Goal: Information Seeking & Learning: Learn about a topic

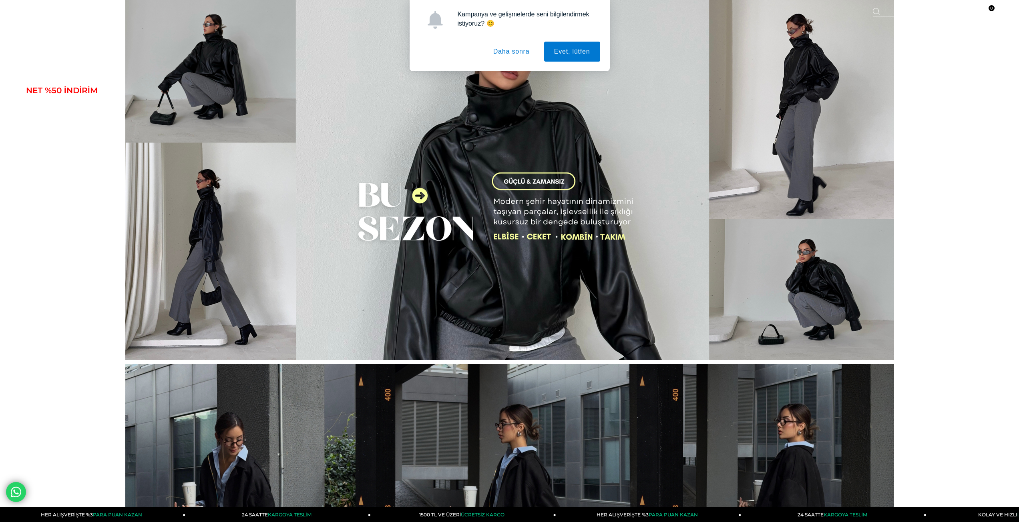
click at [505, 48] on button "Daha sonra" at bounding box center [511, 52] width 56 height 20
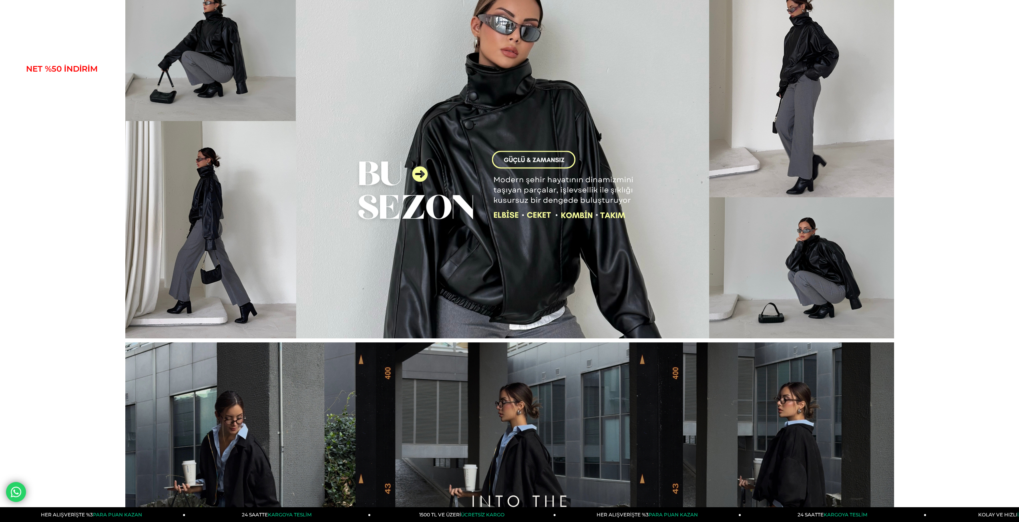
scroll to position [120, 0]
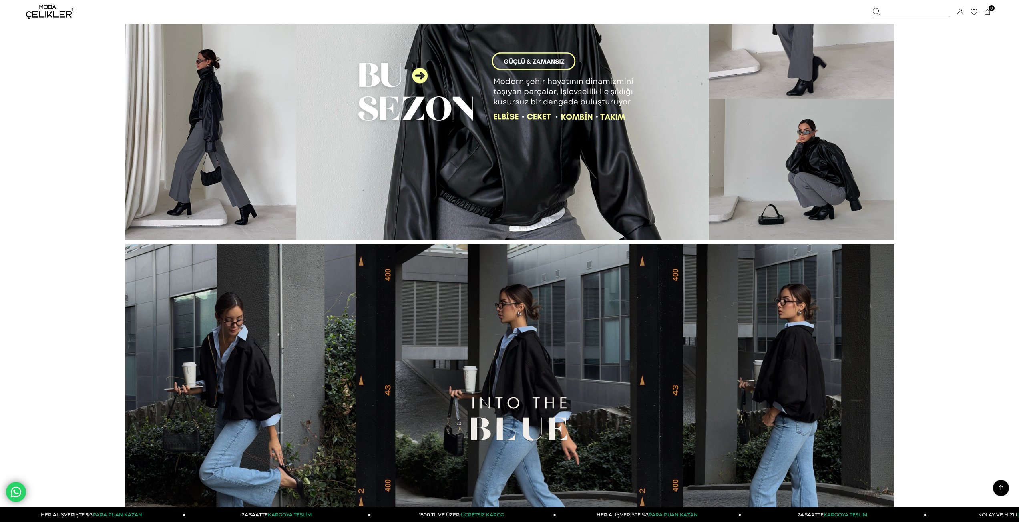
click at [961, 10] on icon at bounding box center [960, 12] width 6 height 6
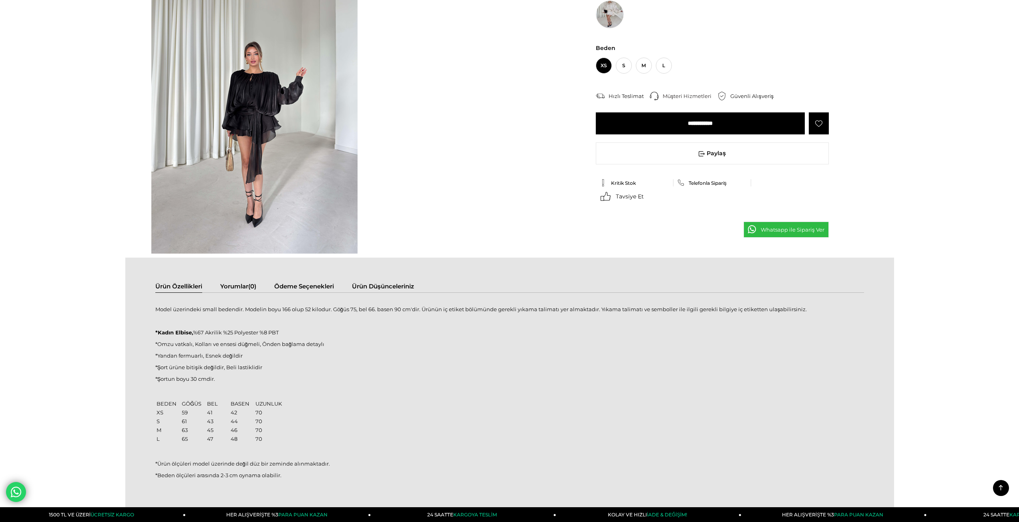
scroll to position [720, 0]
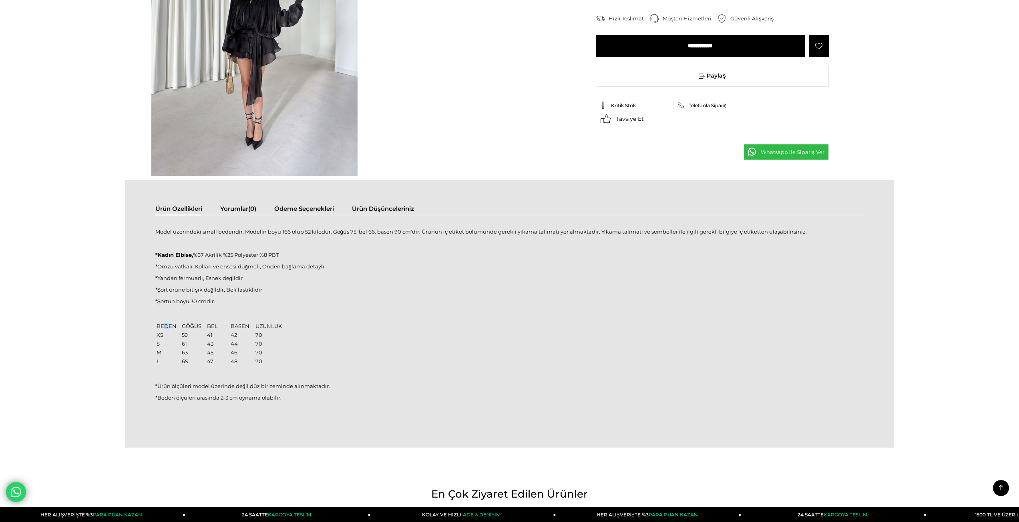
click at [166, 326] on td "BEDEN" at bounding box center [168, 326] width 24 height 8
drag, startPoint x: 188, startPoint y: 326, endPoint x: 196, endPoint y: 326, distance: 8.4
click at [196, 326] on td "GÖĞÜS" at bounding box center [193, 326] width 24 height 8
click at [217, 312] on p at bounding box center [509, 313] width 708 height 6
drag, startPoint x: 192, startPoint y: 327, endPoint x: 189, endPoint y: 330, distance: 4.3
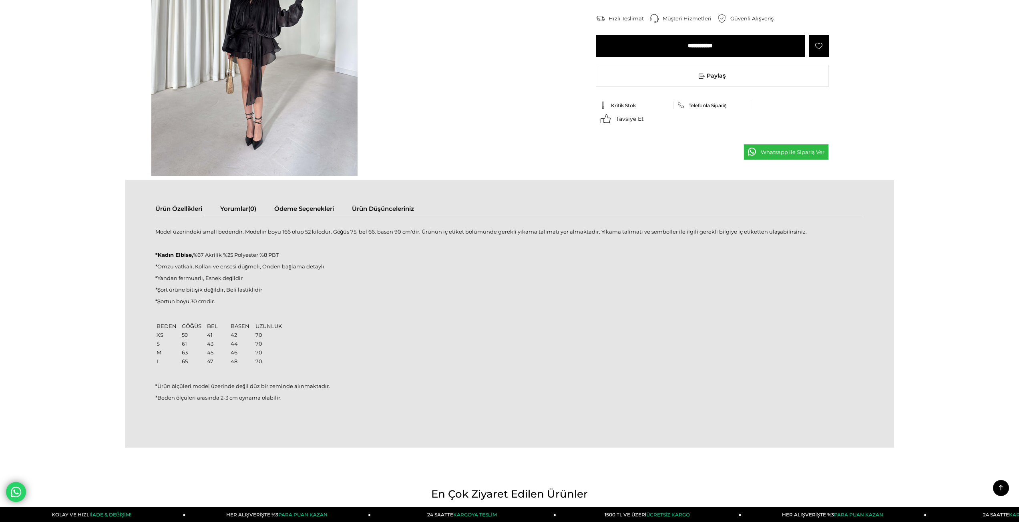
click at [190, 327] on td "GÖĞÜS" at bounding box center [193, 326] width 24 height 8
click at [186, 337] on td "59" at bounding box center [193, 335] width 24 height 8
click at [215, 326] on td "BEL" at bounding box center [218, 326] width 23 height 8
drag, startPoint x: 213, startPoint y: 337, endPoint x: 207, endPoint y: 337, distance: 5.2
click at [207, 337] on td "41" at bounding box center [218, 335] width 23 height 8
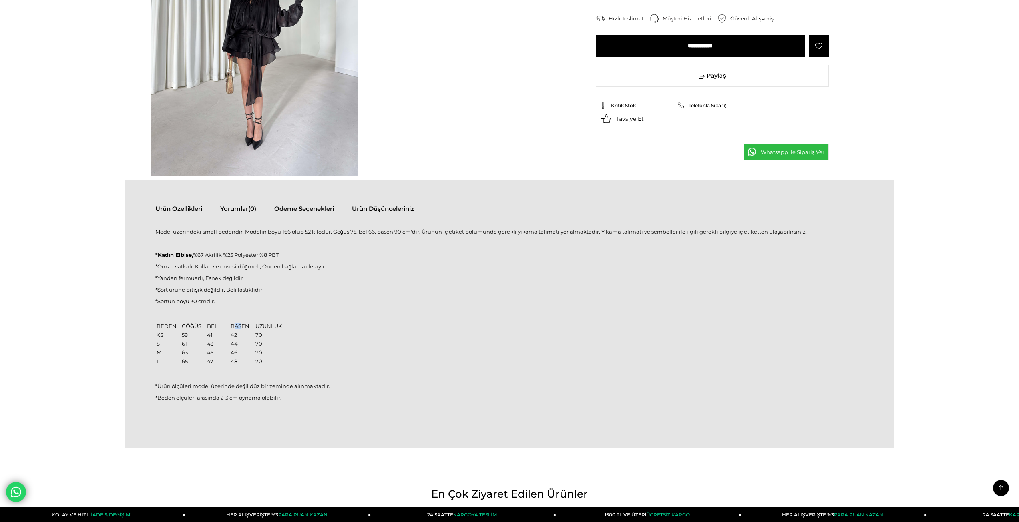
drag, startPoint x: 233, startPoint y: 325, endPoint x: 233, endPoint y: 335, distance: 9.6
click at [243, 326] on td "BASEN" at bounding box center [242, 326] width 24 height 8
drag, startPoint x: 232, startPoint y: 335, endPoint x: 239, endPoint y: 335, distance: 6.9
click at [238, 335] on td "42" at bounding box center [242, 335] width 24 height 8
click at [271, 326] on td "UZUNLUK" at bounding box center [268, 326] width 27 height 8
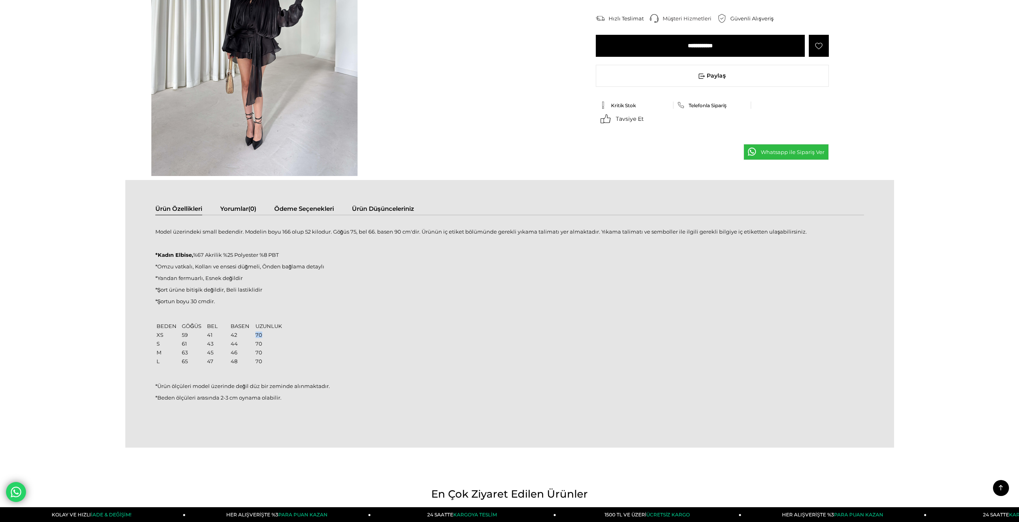
drag, startPoint x: 255, startPoint y: 331, endPoint x: 262, endPoint y: 332, distance: 6.8
click at [262, 332] on td "70" at bounding box center [268, 335] width 27 height 8
click at [332, 333] on div "Model üzerindeki small bedendir. Modelin boyu 166 olup 52 kilodur. Göğüs 75, be…" at bounding box center [509, 319] width 708 height 192
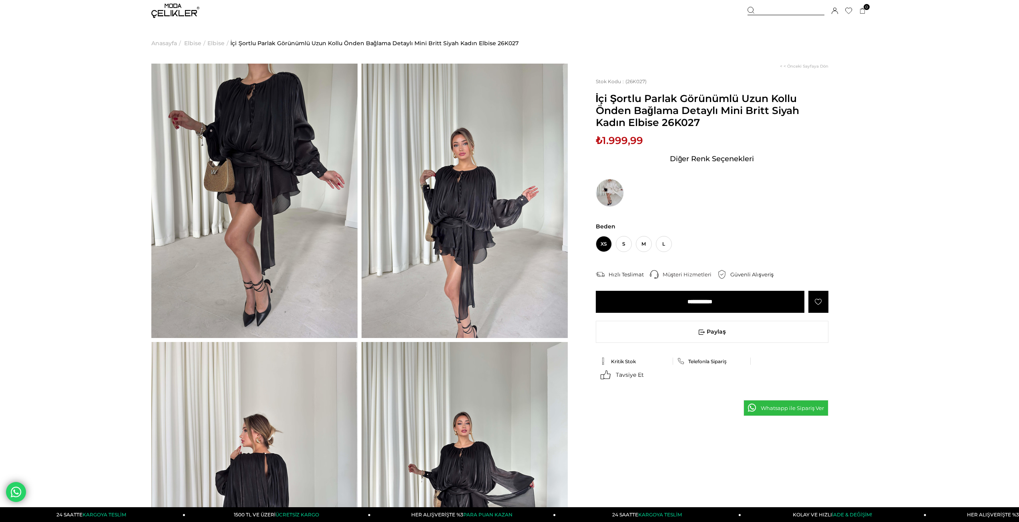
scroll to position [0, 0]
